Goal: Task Accomplishment & Management: Use online tool/utility

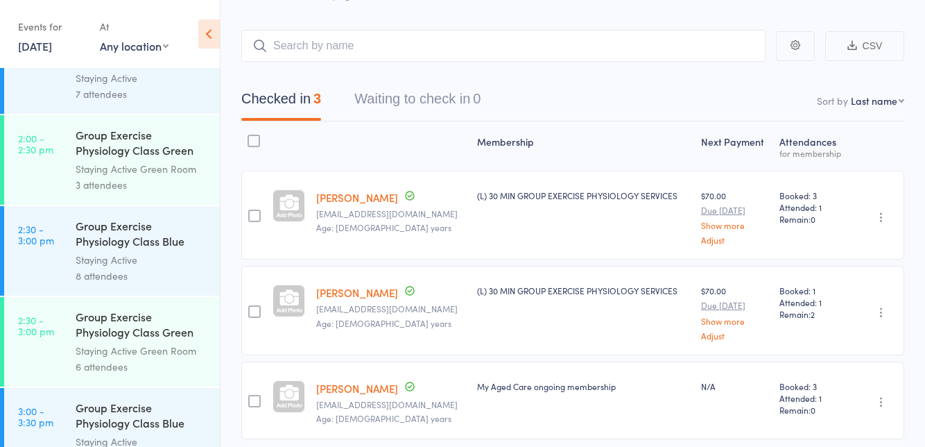
scroll to position [2327, 0]
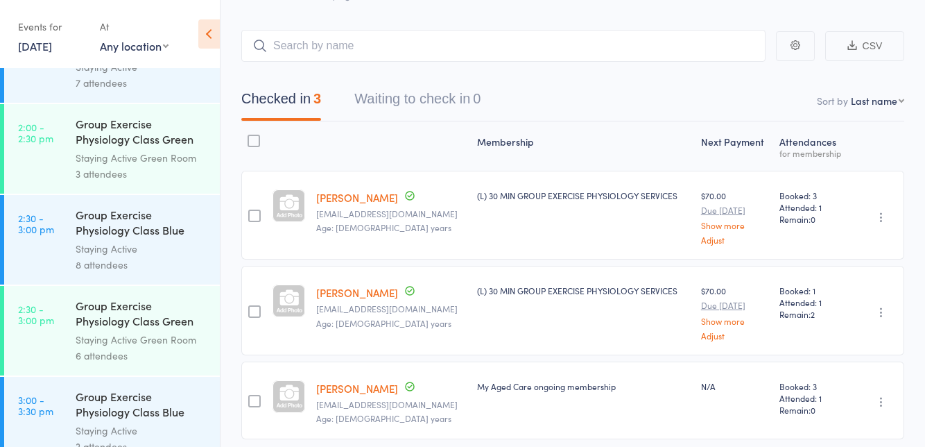
click at [130, 339] on div "Staying Active Green Room" at bounding box center [142, 340] width 133 height 16
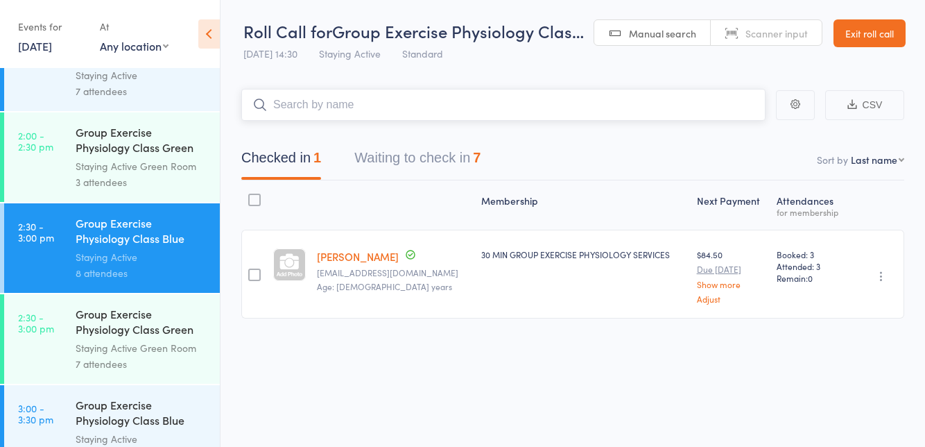
scroll to position [2317, 0]
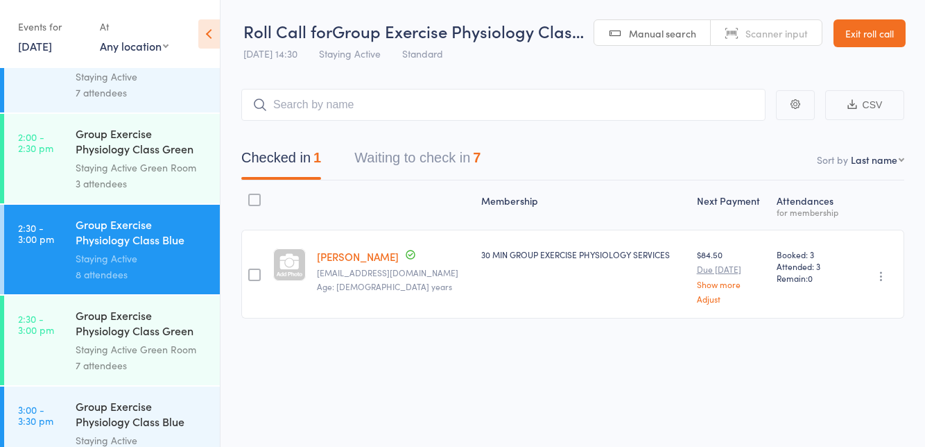
click at [145, 357] on div "7 attendees" at bounding box center [142, 365] width 133 height 16
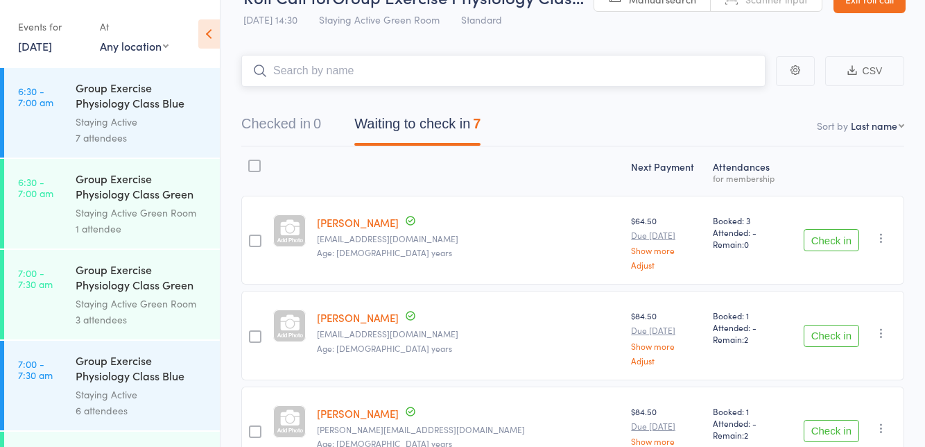
scroll to position [35, 0]
click at [813, 237] on button "Check in" at bounding box center [831, 239] width 55 height 22
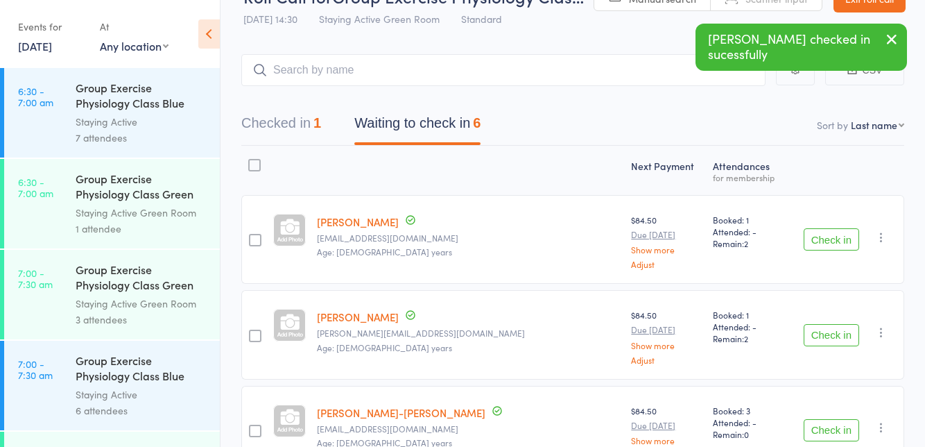
click at [821, 240] on button "Check in" at bounding box center [831, 239] width 55 height 22
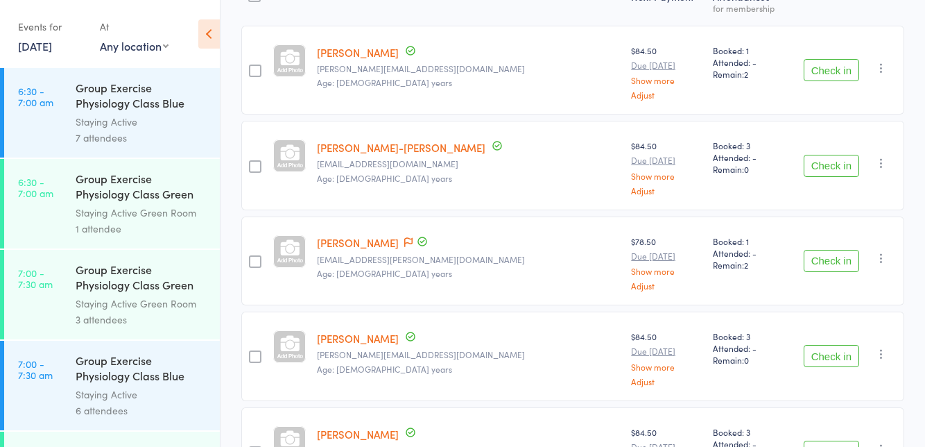
scroll to position [252, 0]
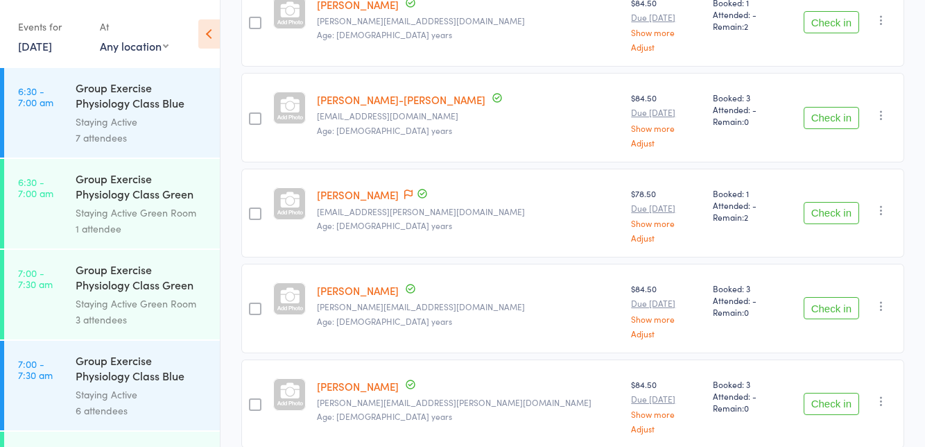
click at [824, 403] on button "Check in" at bounding box center [831, 404] width 55 height 22
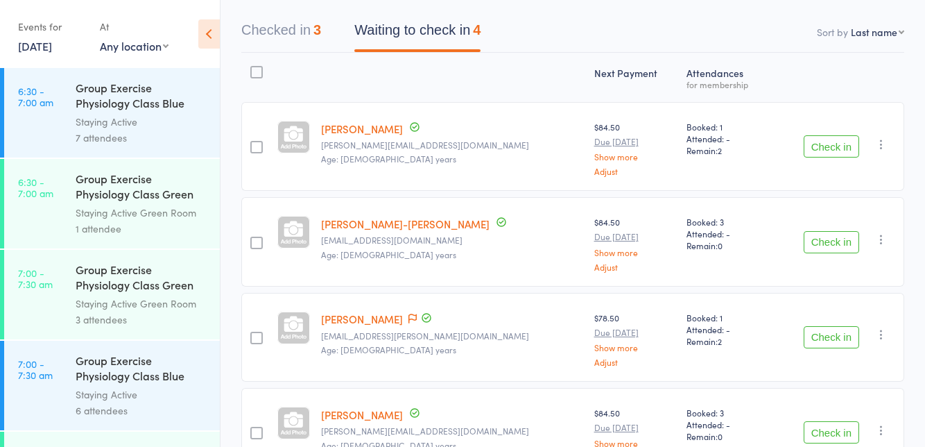
scroll to position [129, 0]
click at [820, 237] on button "Check in" at bounding box center [831, 241] width 55 height 22
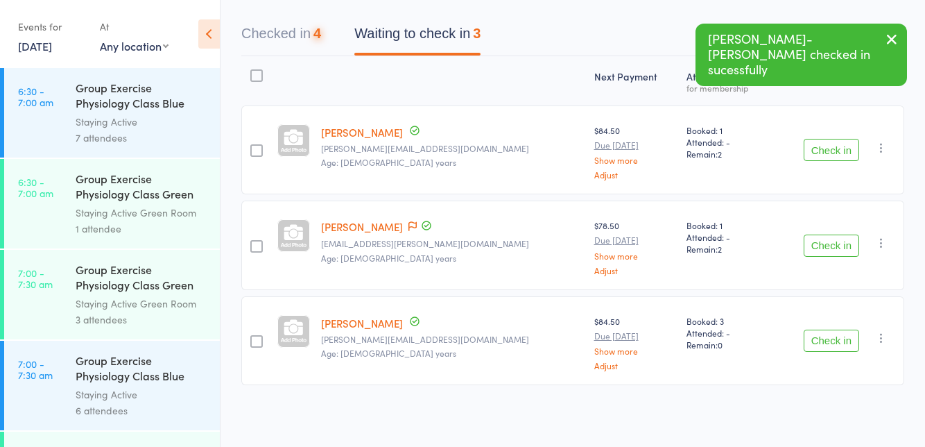
scroll to position [63, 0]
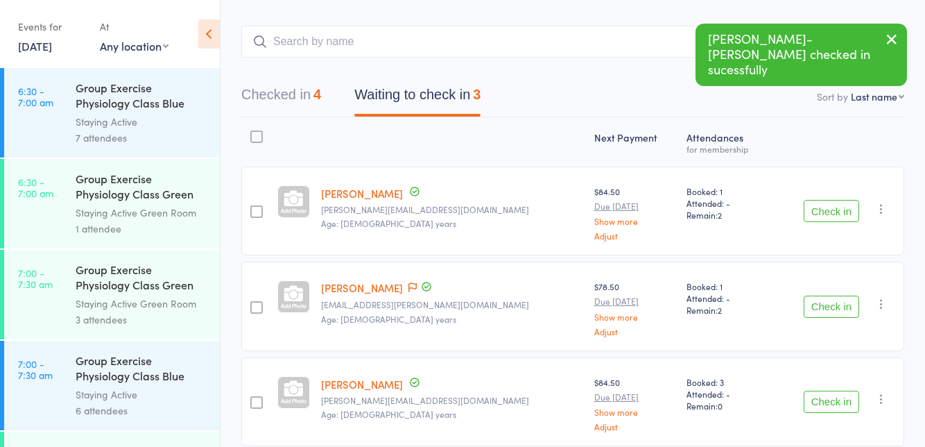
click at [389, 287] on link "Jan Kneeshaw" at bounding box center [362, 287] width 82 height 15
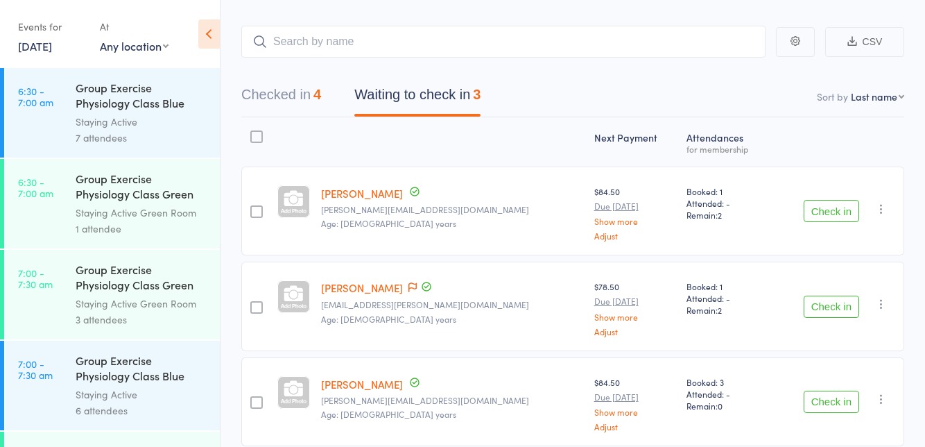
click at [835, 305] on button "Check in" at bounding box center [831, 307] width 55 height 22
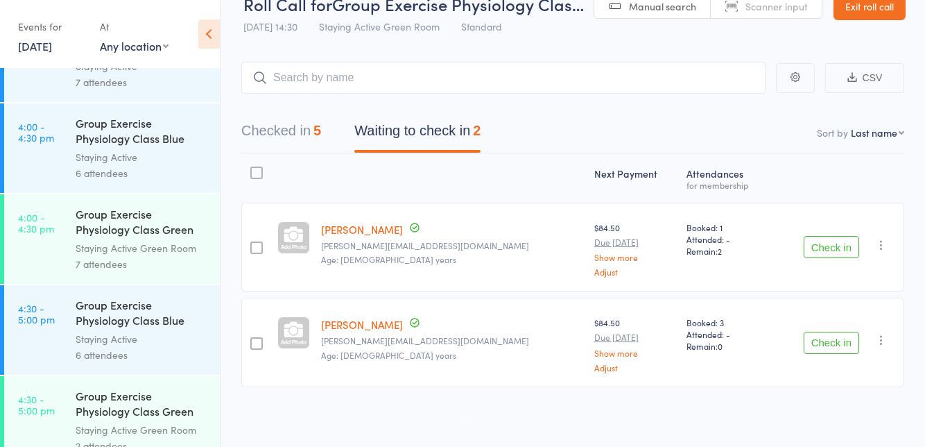
scroll to position [2802, 0]
